Goal: Task Accomplishment & Management: Manage account settings

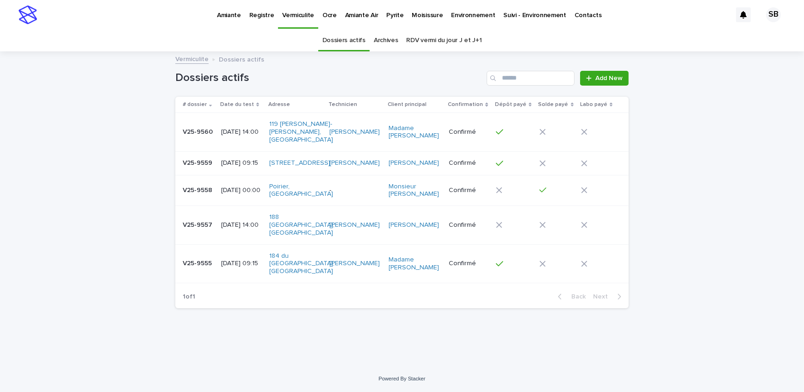
click at [386, 17] on p "Pyrite" at bounding box center [394, 9] width 17 height 19
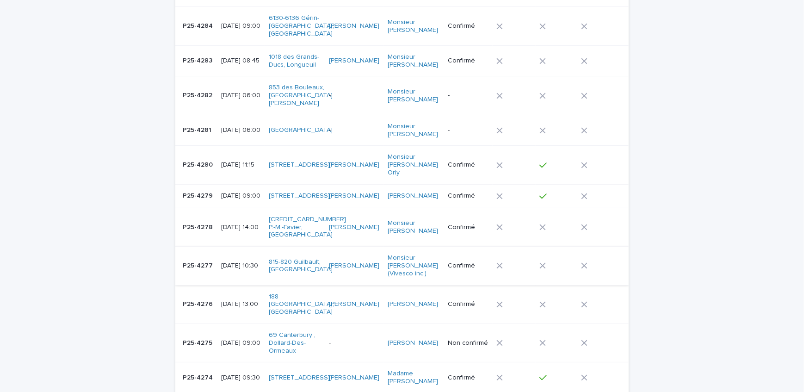
scroll to position [168, 0]
click at [196, 221] on p "P25-4278" at bounding box center [199, 226] width 32 height 10
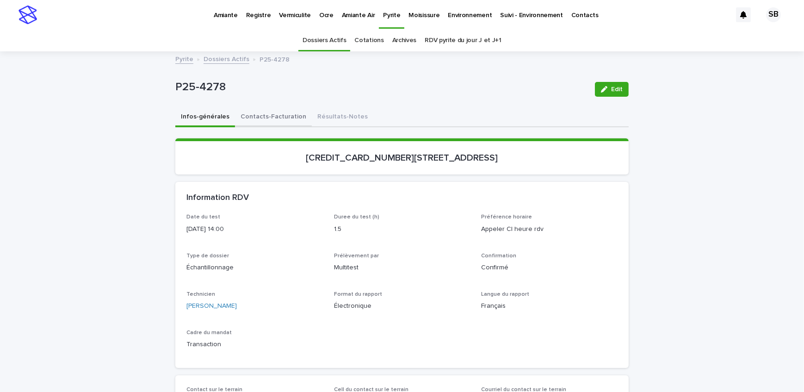
click at [278, 124] on button "Contacts-Facturation" at bounding box center [273, 117] width 77 height 19
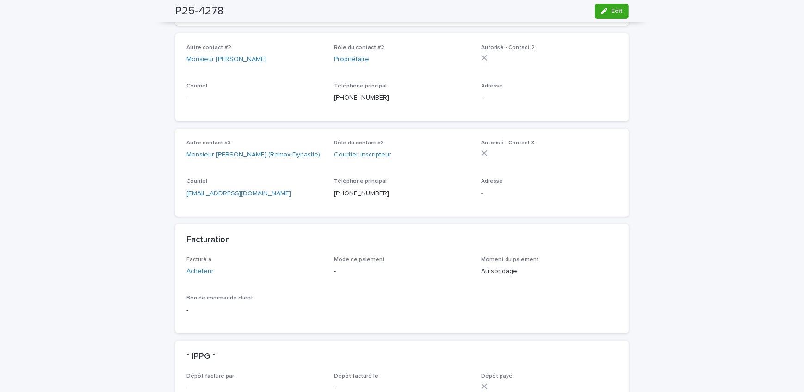
scroll to position [546, 0]
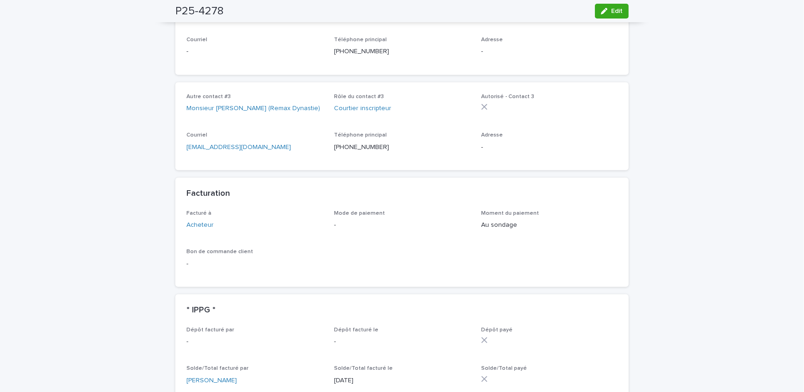
click at [606, 16] on button "Edit" at bounding box center [612, 11] width 34 height 15
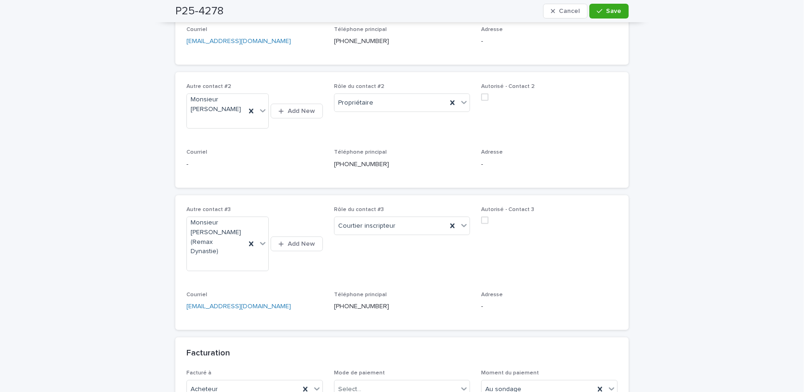
scroll to position [631, 0]
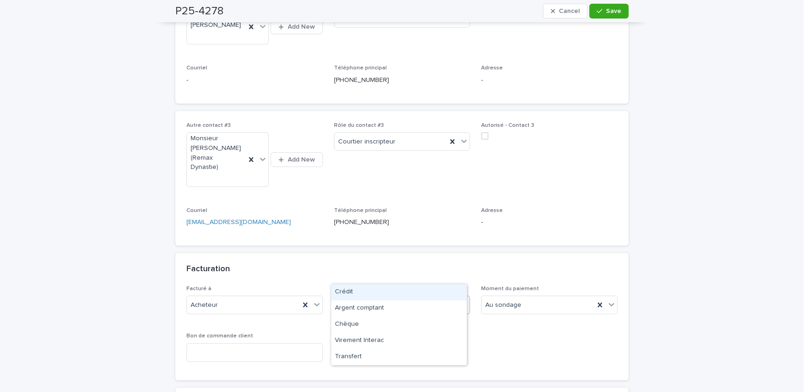
click at [402, 297] on div "Select..." at bounding box center [396, 304] width 124 height 15
click at [387, 320] on div "Chèque" at bounding box center [399, 324] width 136 height 16
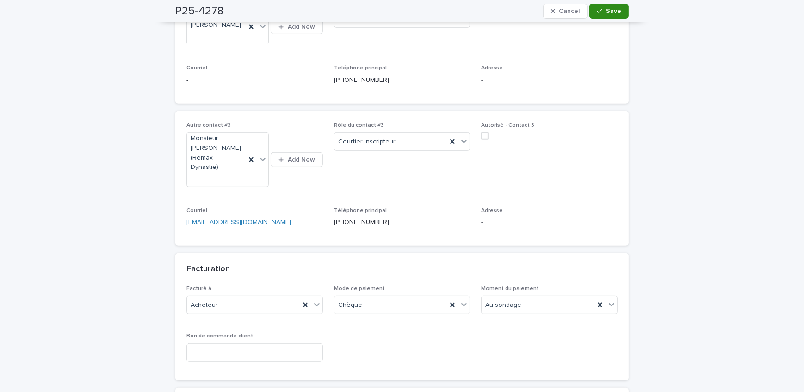
click at [604, 16] on button "Save" at bounding box center [608, 11] width 39 height 15
